Goal: Check status

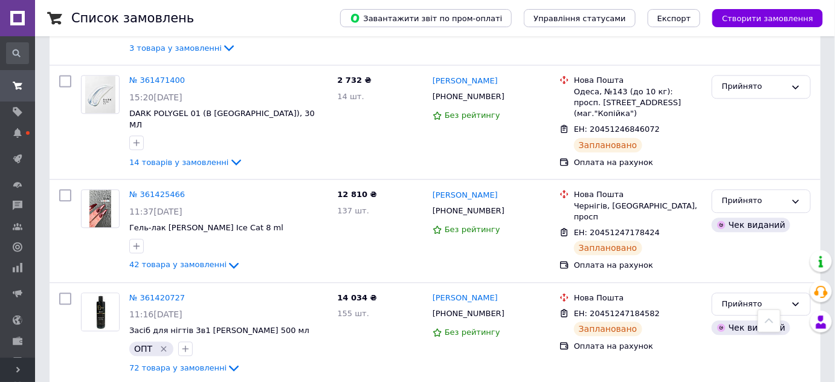
scroll to position [879, 0]
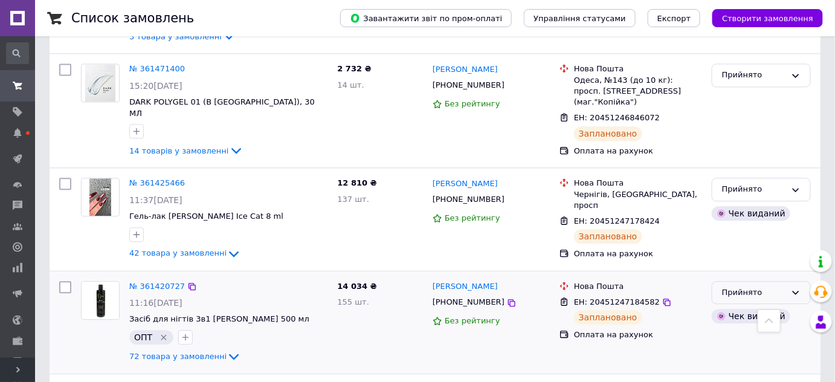
click at [732, 286] on div "Прийнято" at bounding box center [754, 292] width 64 height 13
click at [738, 306] on li "Виконано" at bounding box center [762, 317] width 98 height 22
click at [735, 183] on div "Прийнято" at bounding box center [754, 189] width 64 height 13
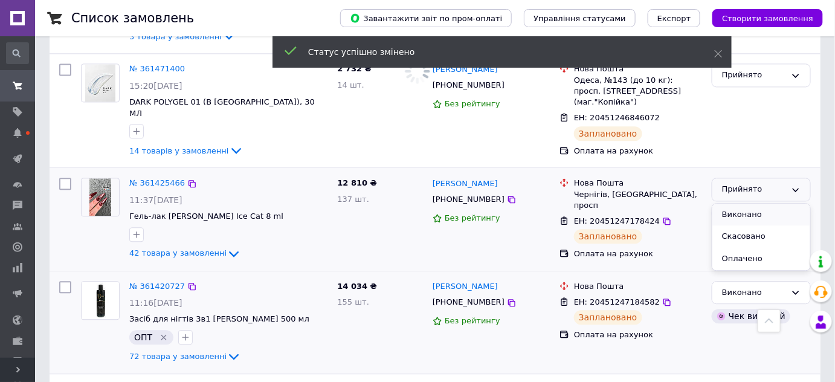
click at [736, 204] on li "Виконано" at bounding box center [762, 215] width 98 height 22
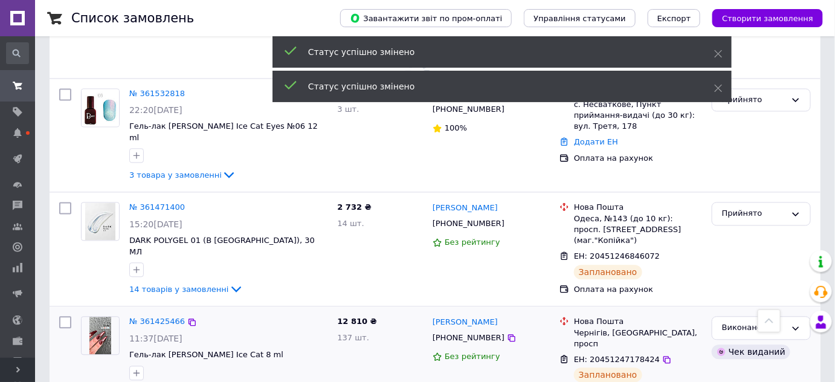
scroll to position [714, 0]
